Goal: Information Seeking & Learning: Learn about a topic

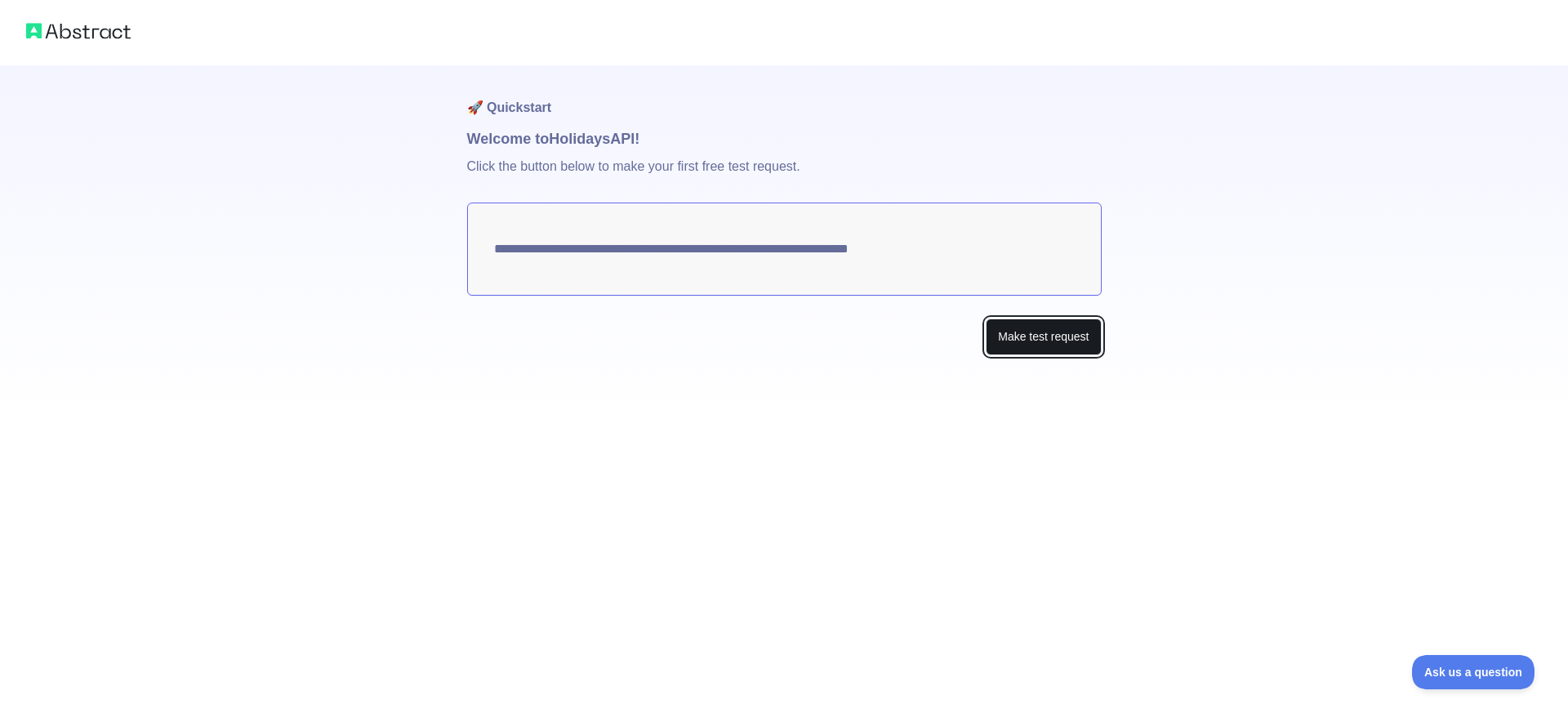
click at [1043, 341] on button "Make test request" at bounding box center [1043, 336] width 115 height 37
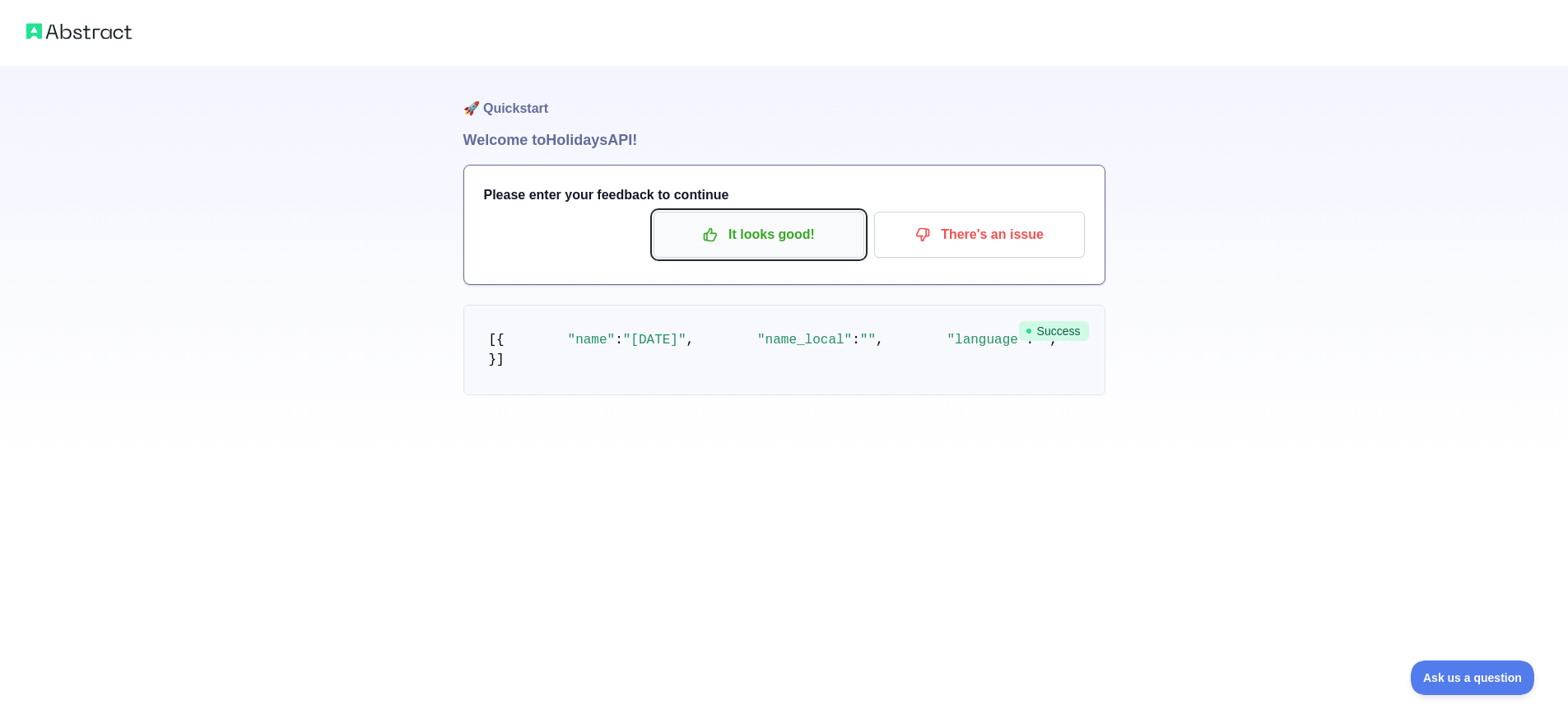
click at [772, 247] on p "It looks good!" at bounding box center [759, 234] width 186 height 28
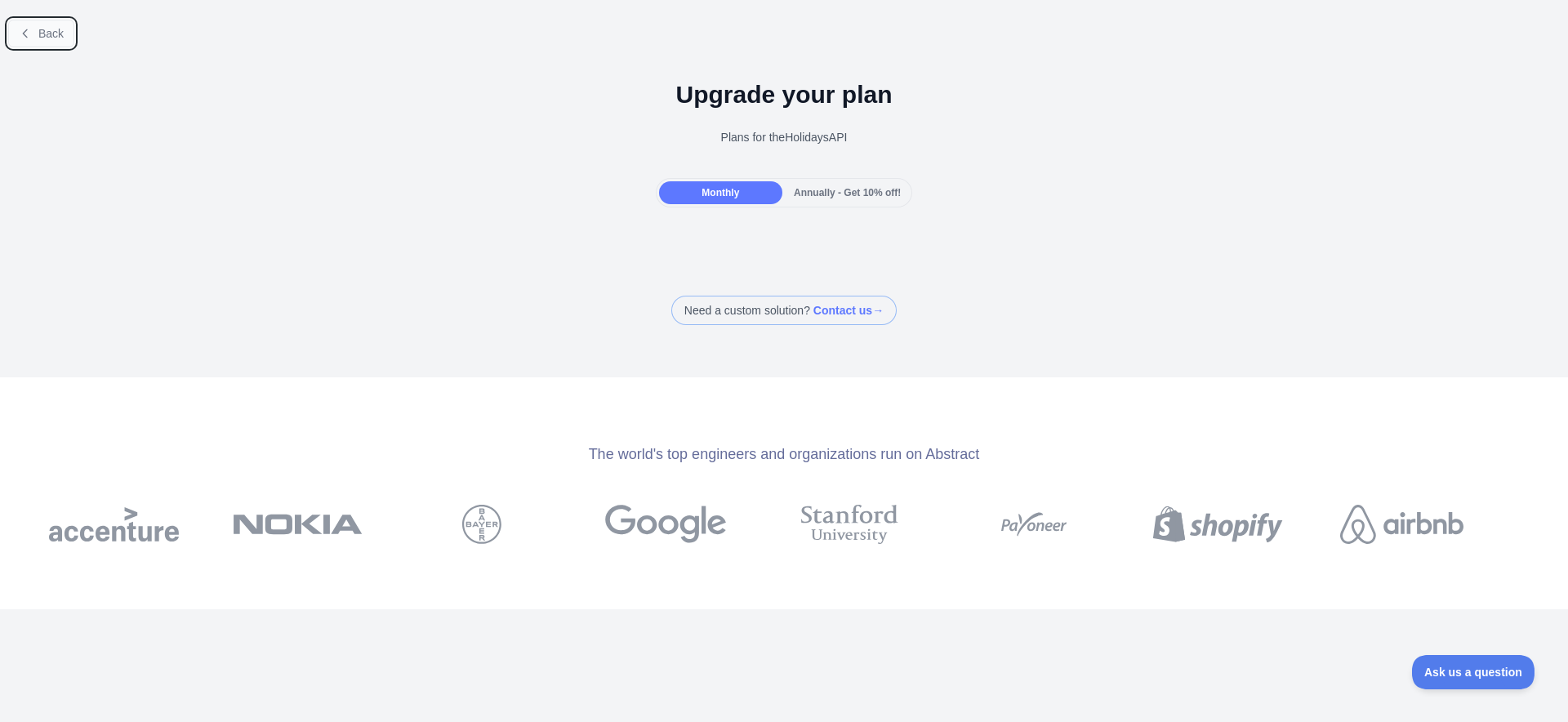
click at [62, 35] on span "Back" at bounding box center [50, 33] width 26 height 13
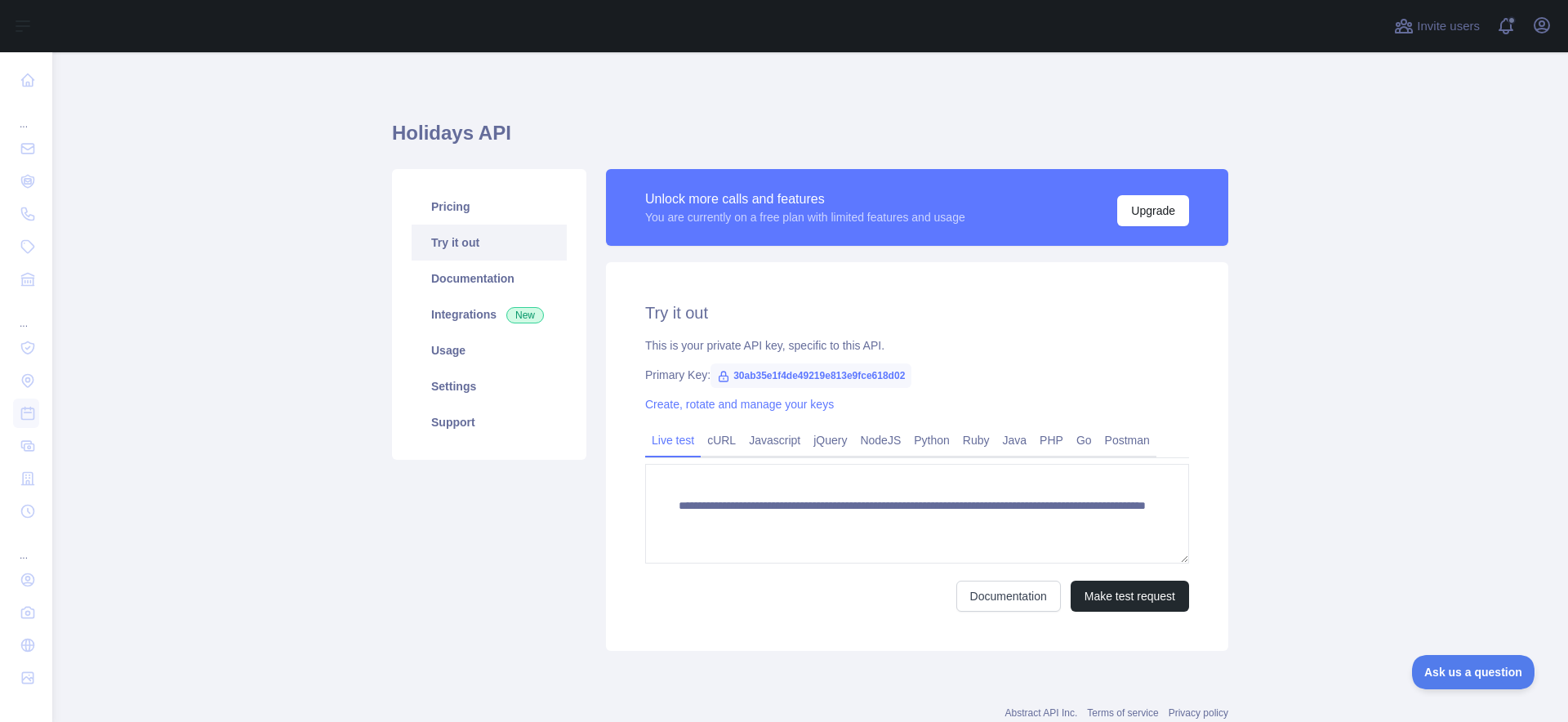
scroll to position [52, 0]
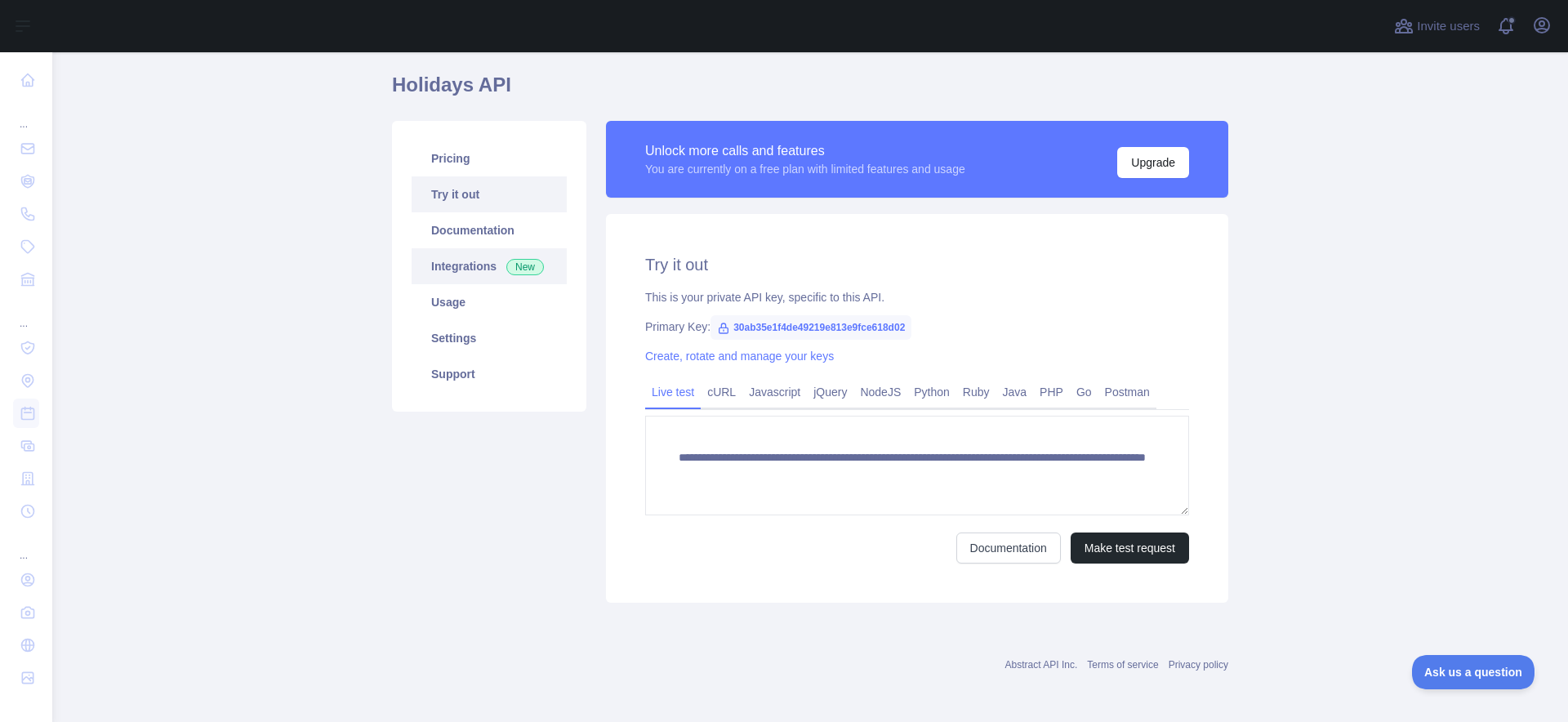
click at [475, 265] on link "Integrations New" at bounding box center [488, 266] width 155 height 36
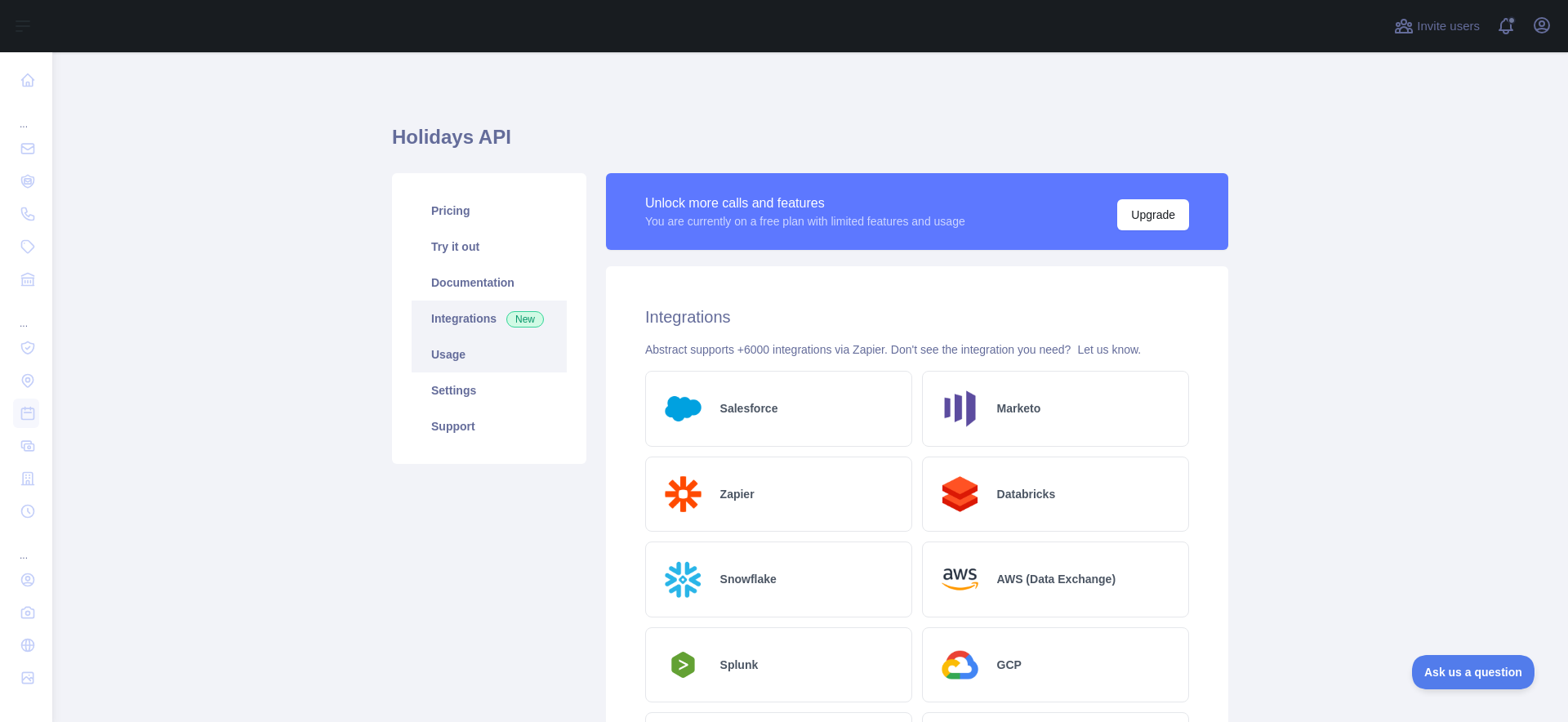
click at [441, 359] on link "Usage" at bounding box center [488, 354] width 155 height 36
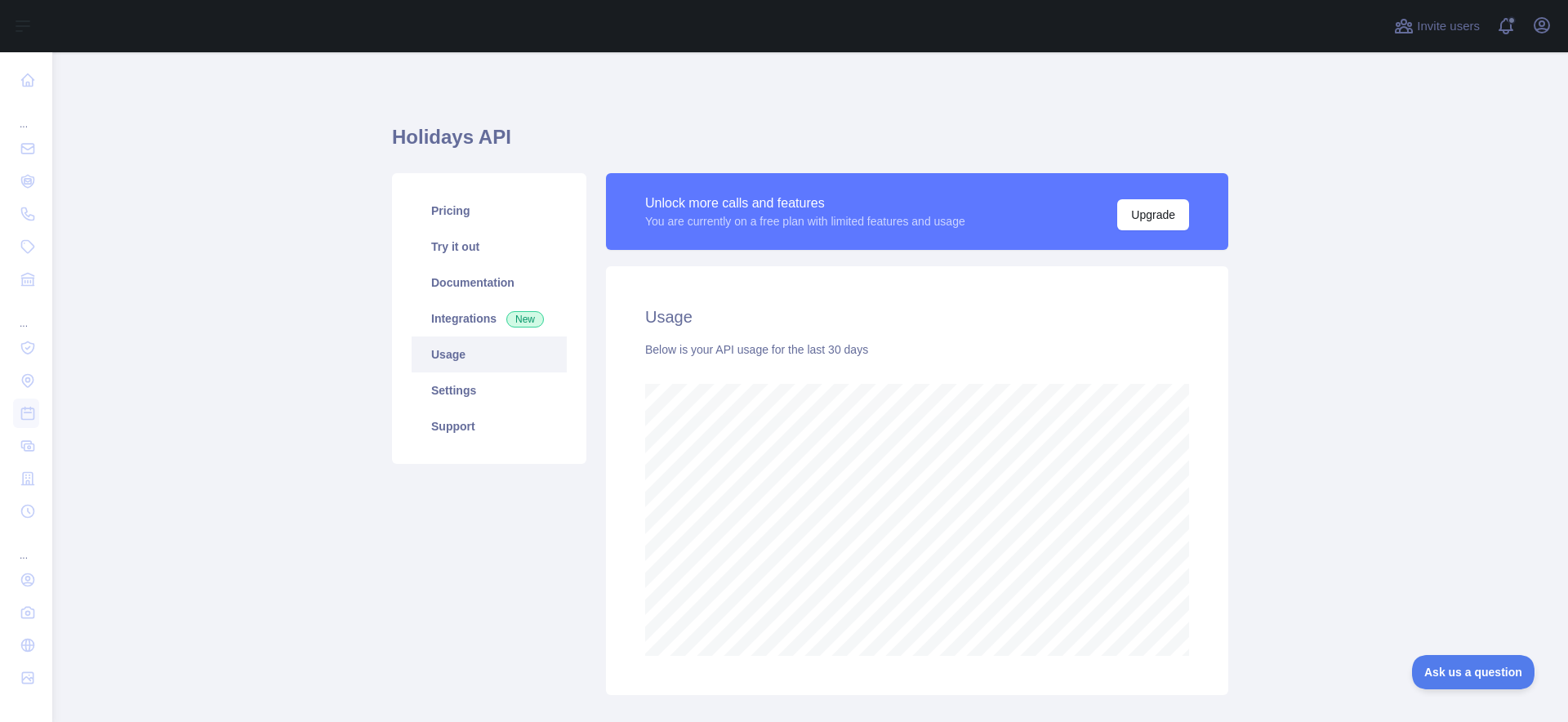
scroll to position [670, 1503]
drag, startPoint x: 462, startPoint y: 390, endPoint x: 537, endPoint y: 388, distance: 75.0
click at [462, 390] on link "Settings" at bounding box center [488, 390] width 155 height 36
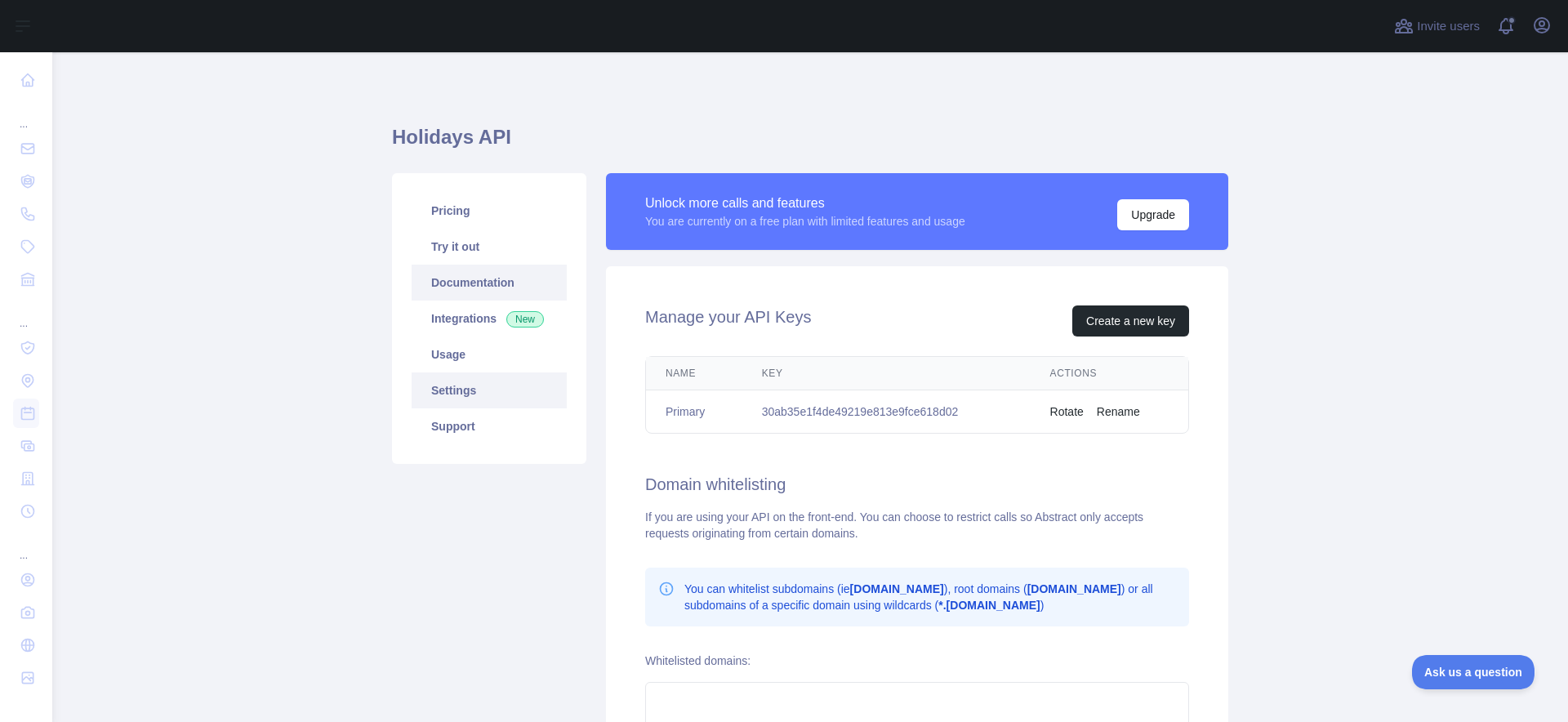
click at [485, 291] on link "Documentation" at bounding box center [488, 283] width 155 height 36
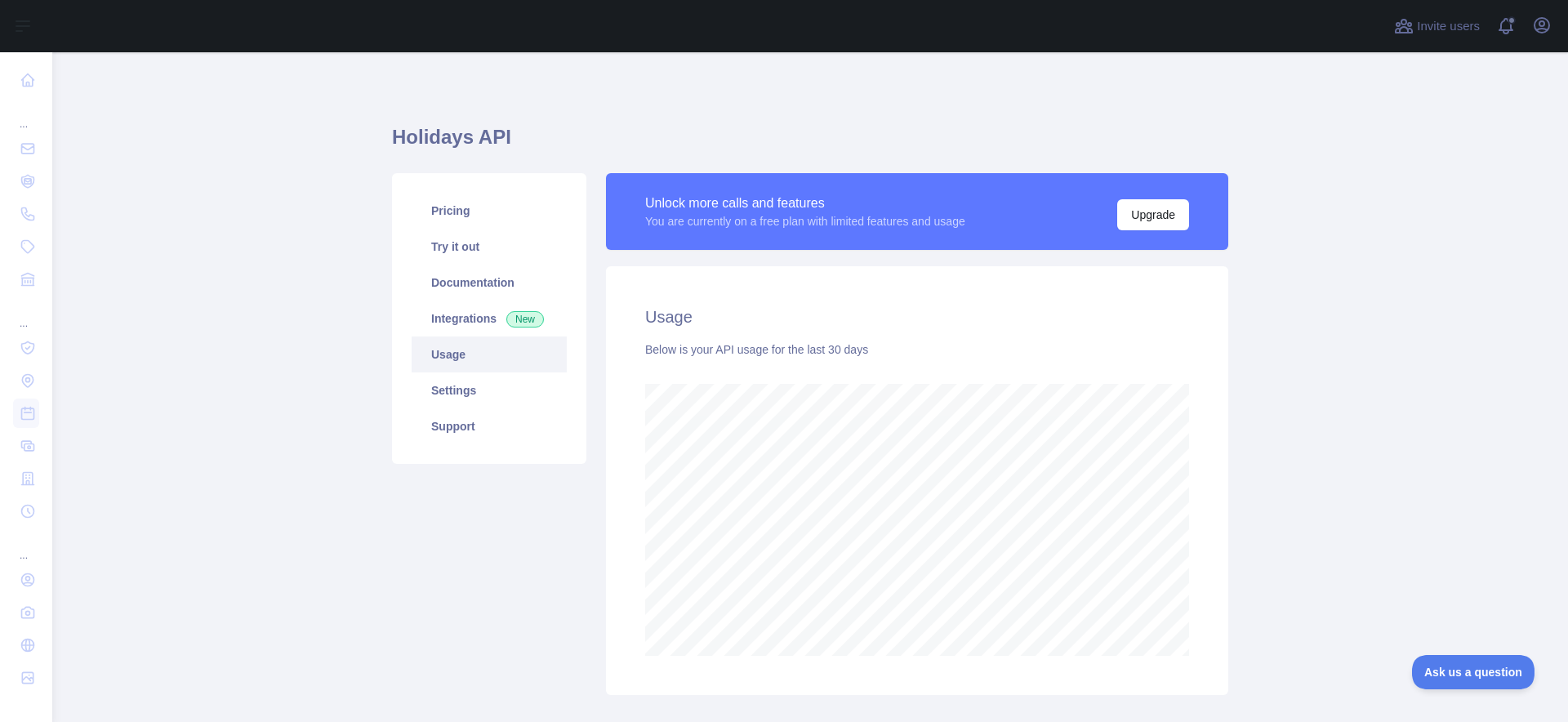
scroll to position [670, 1503]
click at [1541, 32] on icon "button" at bounding box center [1541, 25] width 14 height 14
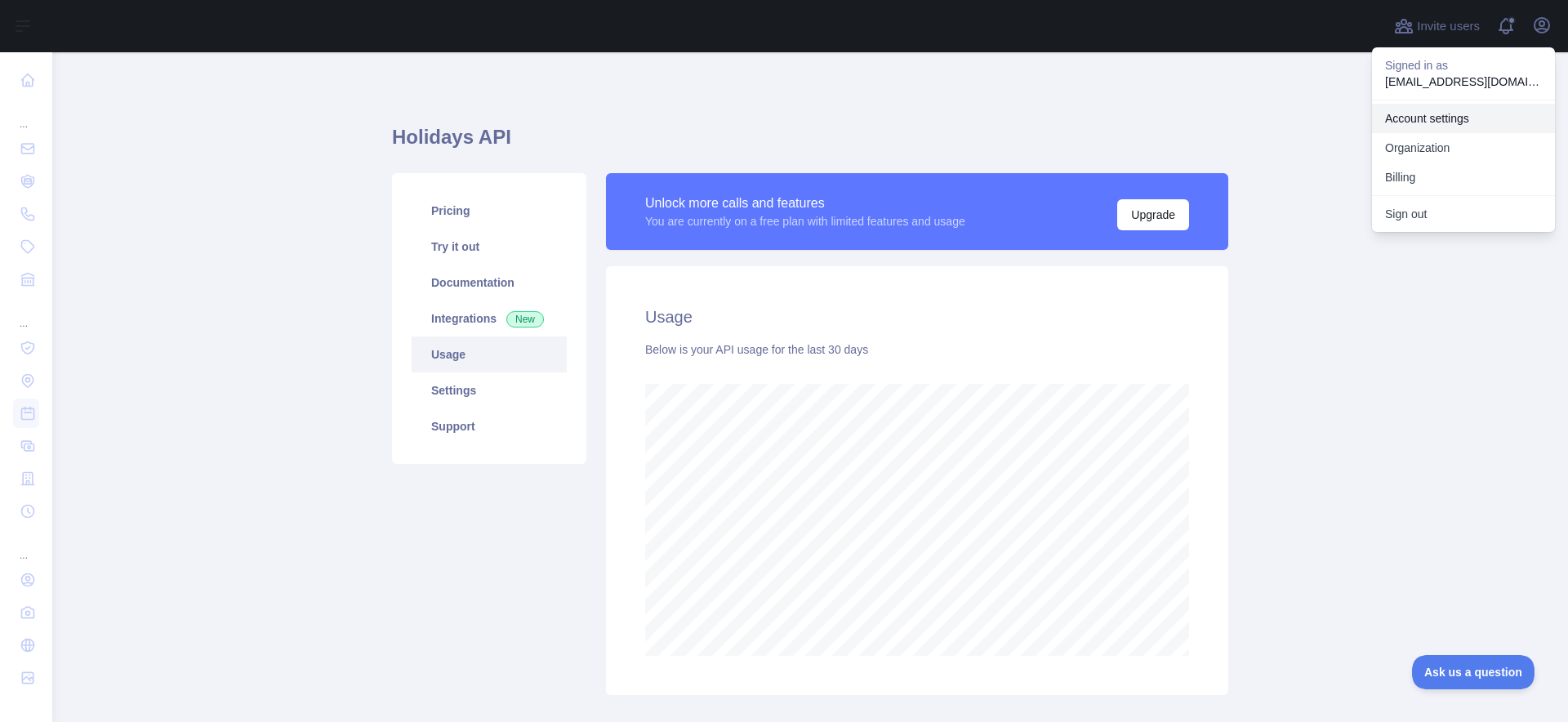
click at [1445, 118] on link "Account settings" at bounding box center [1464, 118] width 183 height 29
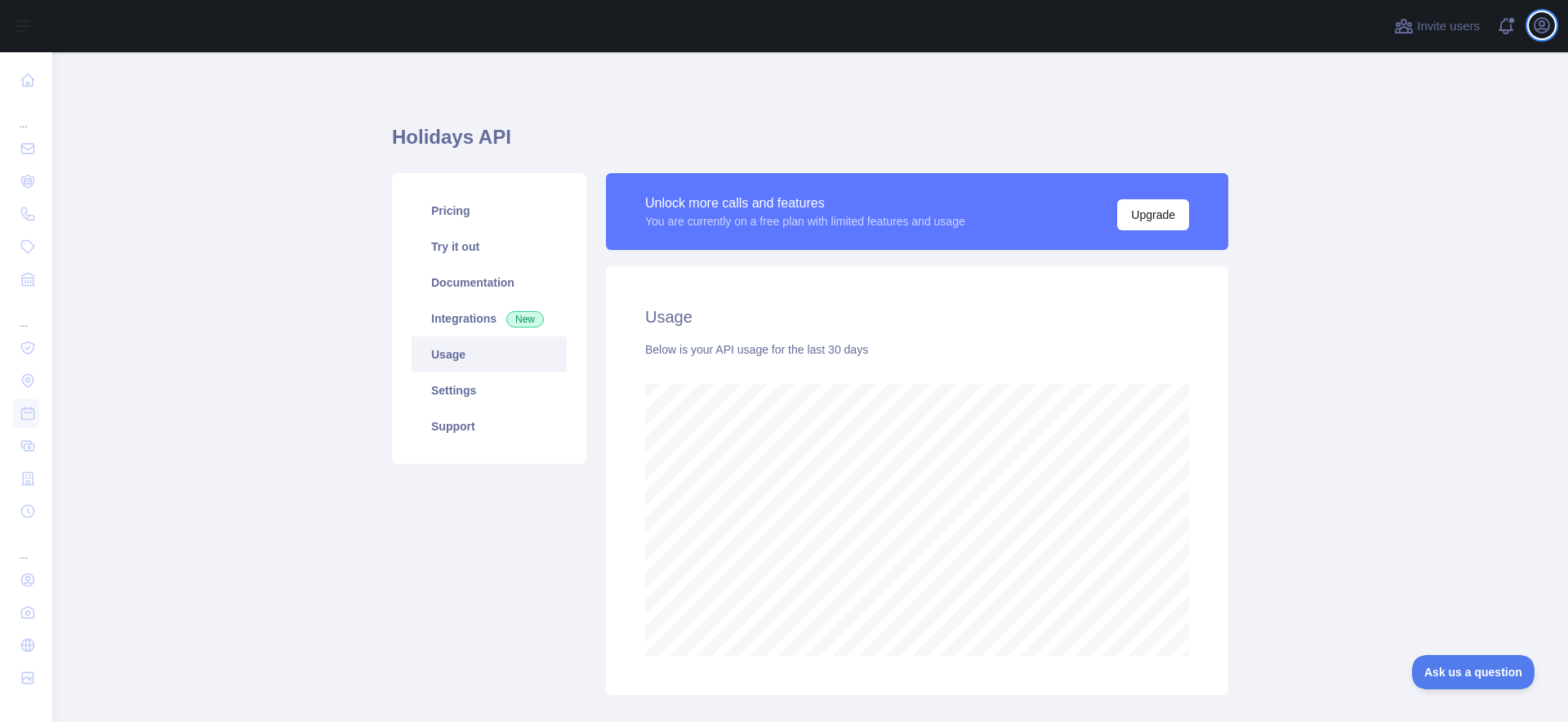
scroll to position [670, 1503]
